Goal: Information Seeking & Learning: Learn about a topic

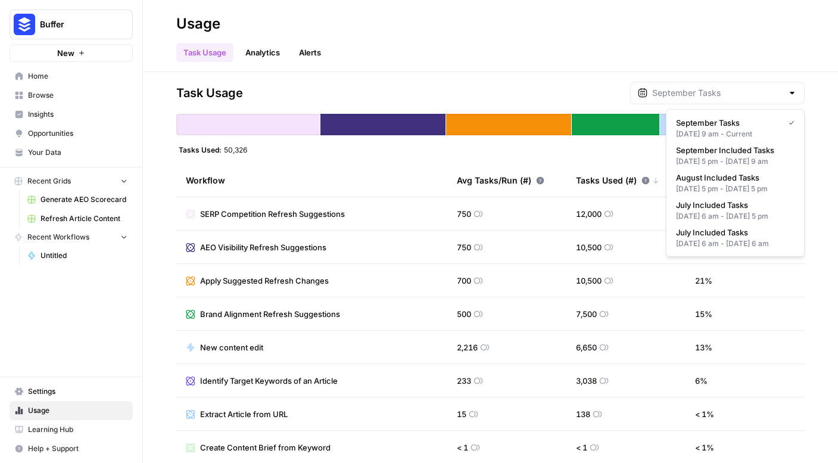
type input "September Tasks"
click at [434, 58] on div "Task Usage Analytics Alerts" at bounding box center [490, 47] width 628 height 29
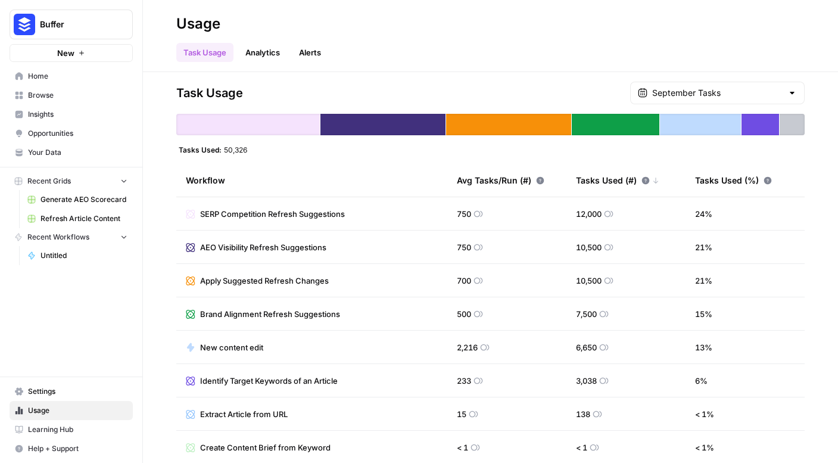
click at [304, 250] on span "AEO Visibility Refresh Suggestions" at bounding box center [263, 247] width 126 height 12
click at [305, 250] on span "AEO Visibility Refresh Suggestions" at bounding box center [263, 247] width 126 height 12
click at [249, 247] on span "AEO Visibility Refresh Suggestions" at bounding box center [263, 247] width 126 height 12
click at [248, 247] on span "AEO Visibility Refresh Suggestions" at bounding box center [263, 247] width 126 height 12
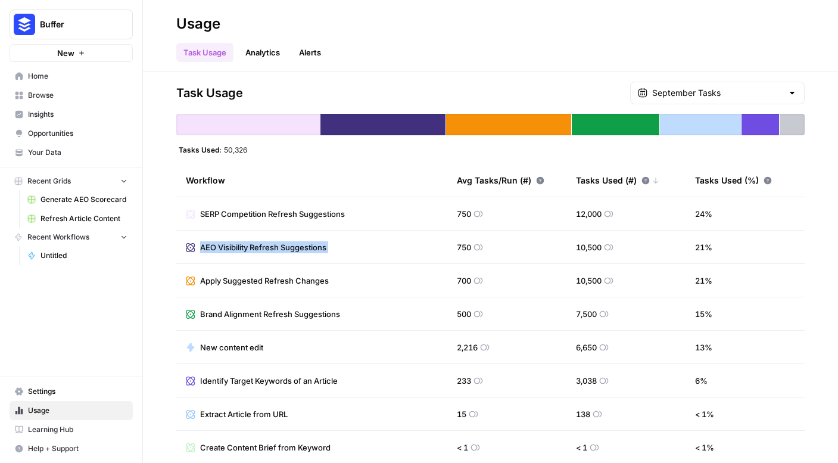
click at [248, 246] on span "AEO Visibility Refresh Suggestions" at bounding box center [263, 247] width 126 height 12
click at [50, 117] on span "Insights" at bounding box center [77, 114] width 99 height 11
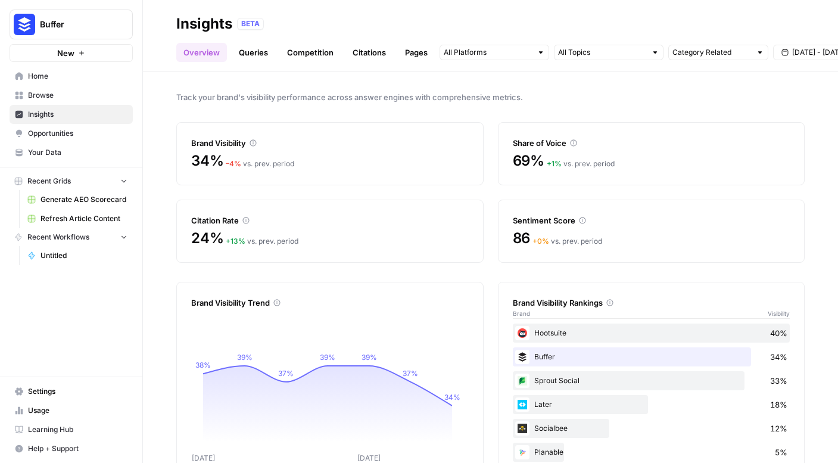
scroll to position [15, 0]
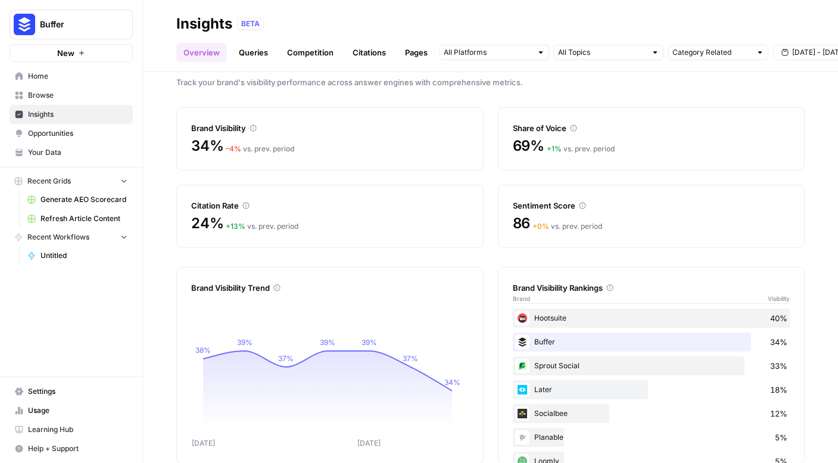
click at [254, 48] on link "Queries" at bounding box center [253, 52] width 43 height 19
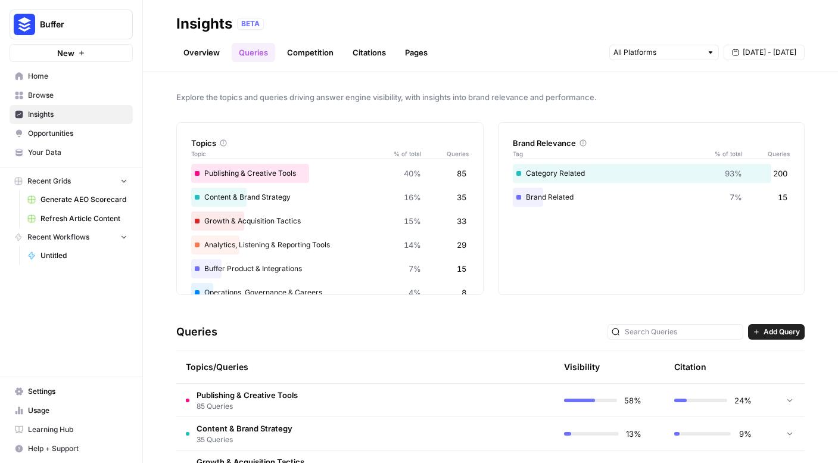
click at [410, 55] on link "Pages" at bounding box center [416, 52] width 37 height 19
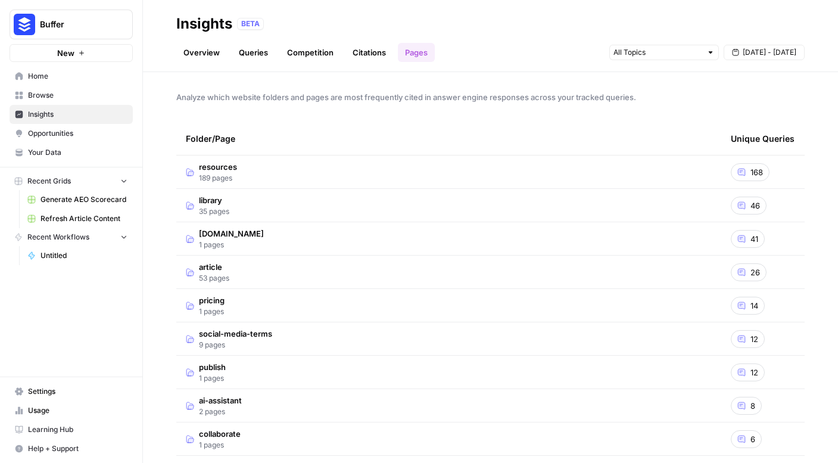
click at [341, 265] on td "article 53 pages" at bounding box center [448, 271] width 545 height 33
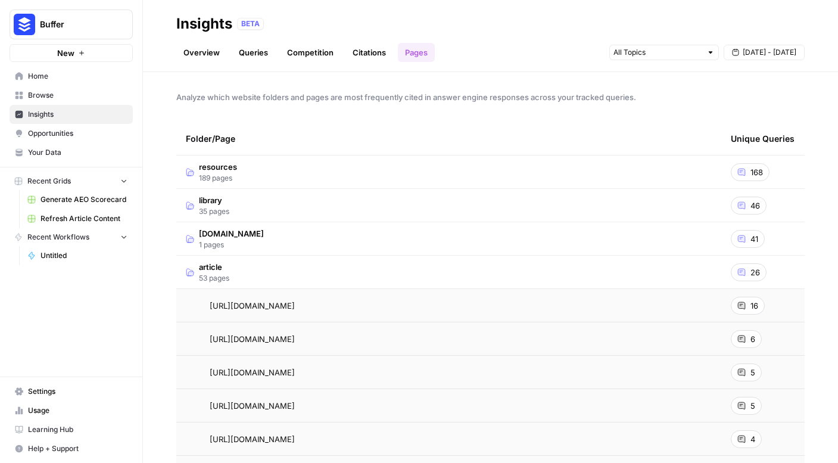
click at [569, 268] on td "article 53 pages" at bounding box center [448, 271] width 545 height 33
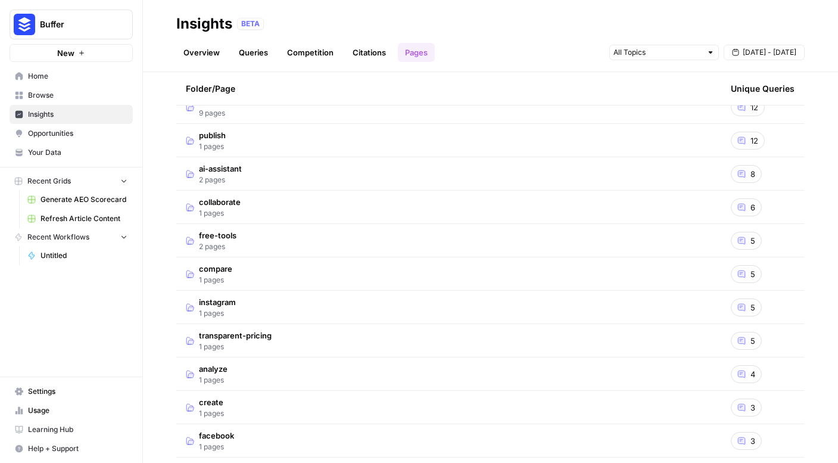
scroll to position [293, 0]
